Goal: Book appointment/travel/reservation

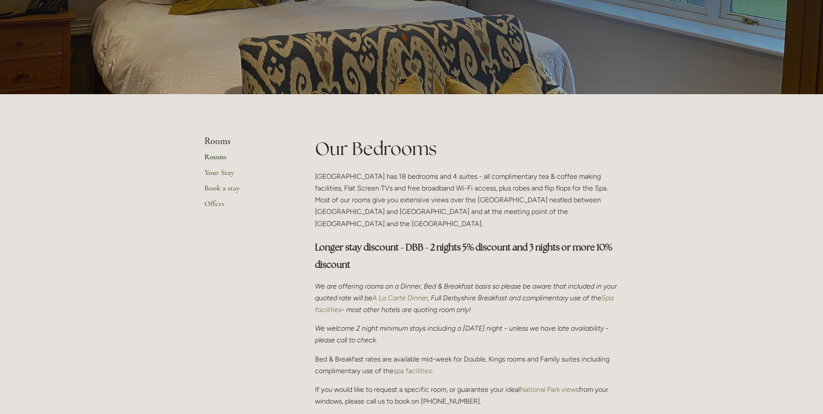
scroll to position [87, 0]
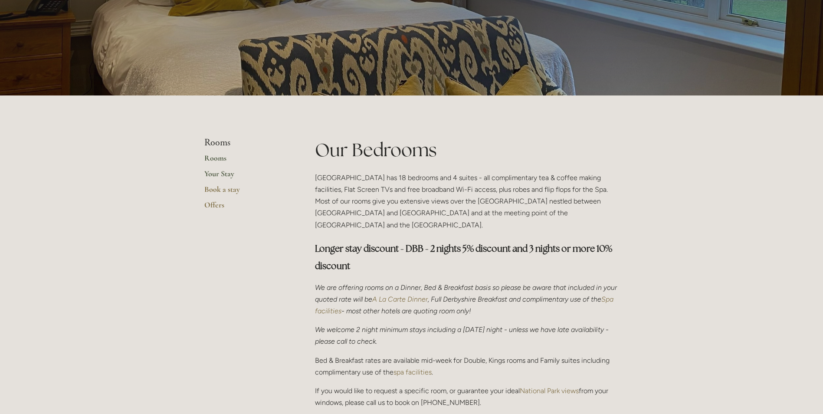
click at [220, 174] on link "Your Stay" at bounding box center [245, 177] width 83 height 16
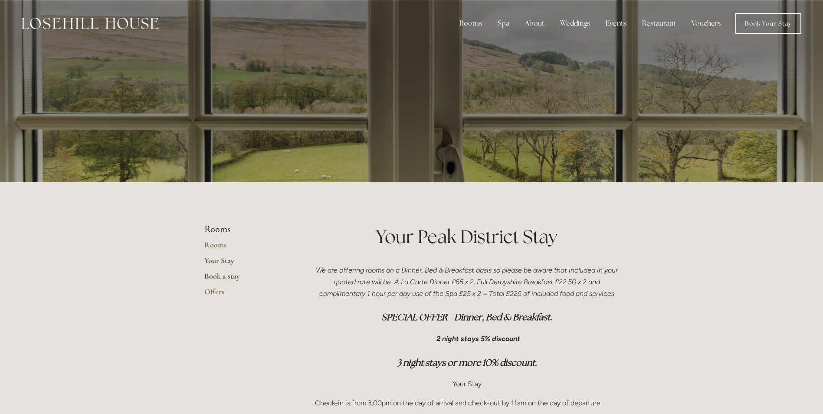
click at [222, 276] on link "Book a stay" at bounding box center [245, 279] width 83 height 16
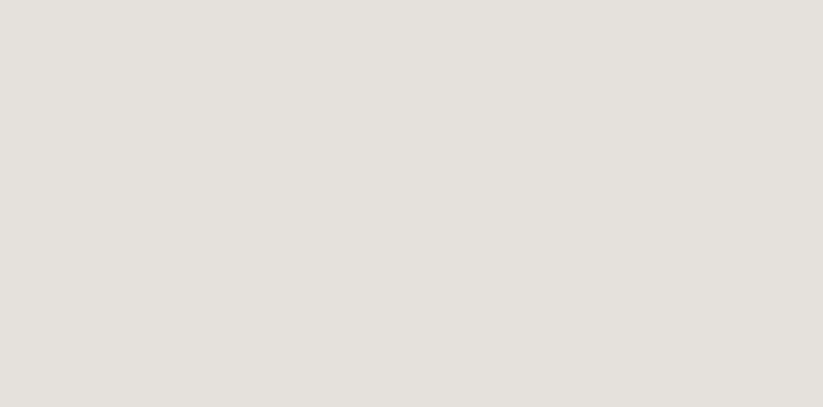
scroll to position [130, 0]
